Goal: Transaction & Acquisition: Purchase product/service

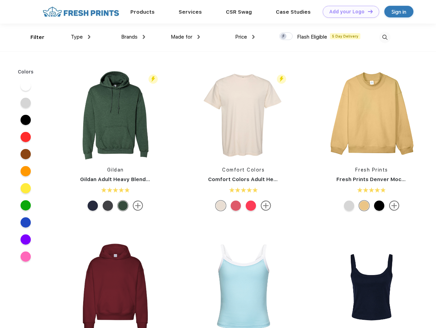
click at [348, 12] on link "Add your Logo Design Tool" at bounding box center [350, 12] width 56 height 12
click at [0, 0] on div "Design Tool" at bounding box center [0, 0] width 0 height 0
click at [367, 11] on link "Add your Logo Design Tool" at bounding box center [350, 12] width 56 height 12
click at [33, 37] on div "Filter" at bounding box center [37, 38] width 14 height 8
click at [81, 37] on span "Type" at bounding box center [77, 37] width 12 height 6
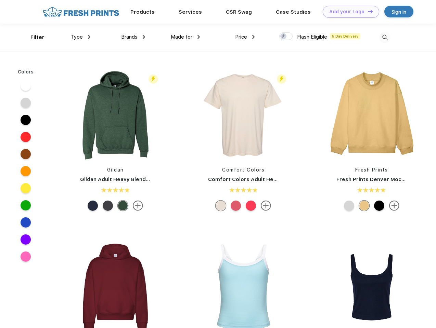
click at [133, 37] on span "Brands" at bounding box center [129, 37] width 16 height 6
click at [185, 37] on span "Made for" at bounding box center [182, 37] width 22 height 6
click at [245, 37] on span "Price" at bounding box center [241, 37] width 12 height 6
click at [286, 37] on div at bounding box center [285, 36] width 13 height 8
click at [284, 37] on input "checkbox" at bounding box center [281, 34] width 4 height 4
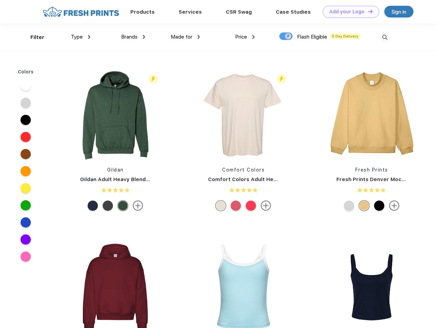
click at [384, 37] on img at bounding box center [384, 37] width 11 height 11
